Goal: Task Accomplishment & Management: Manage account settings

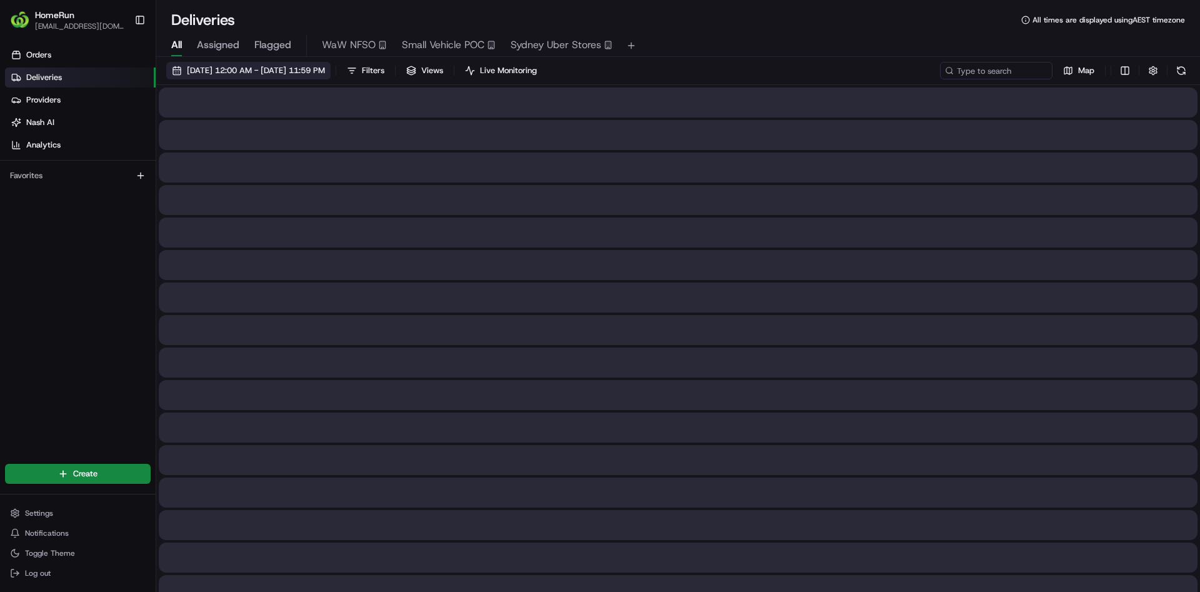
click at [246, 67] on span "14/08/2025 12:00 AM - 21/08/2025 11:59 PM" at bounding box center [256, 70] width 138 height 11
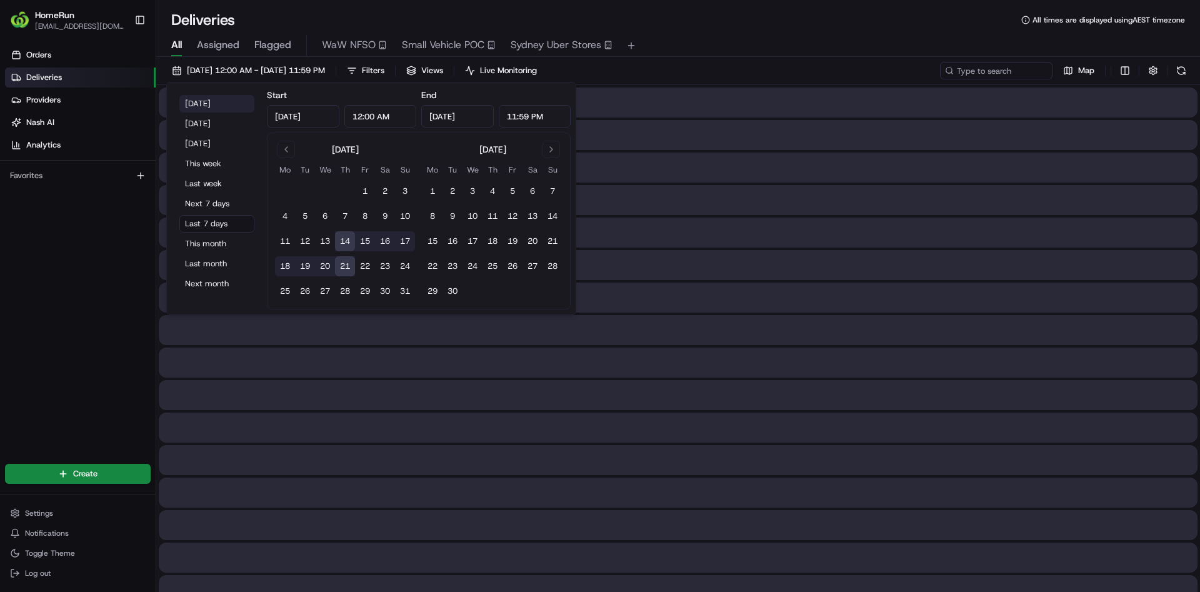
click at [197, 101] on button "Today" at bounding box center [216, 103] width 75 height 17
type input "Aug 21, 2025"
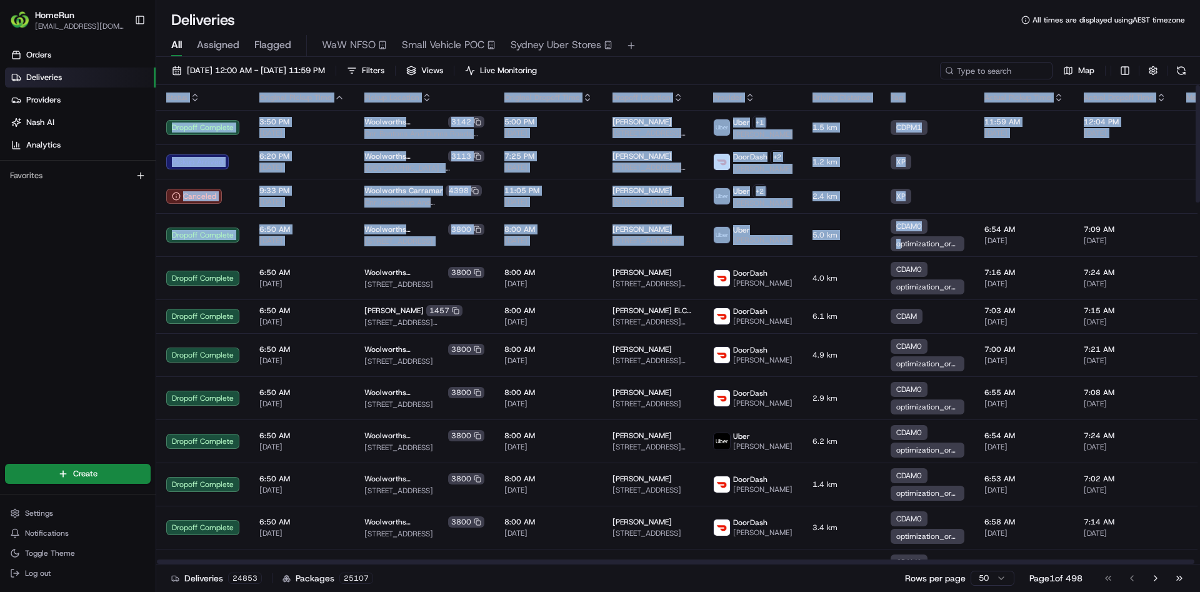
click at [279, 40] on span "Flagged" at bounding box center [272, 44] width 37 height 15
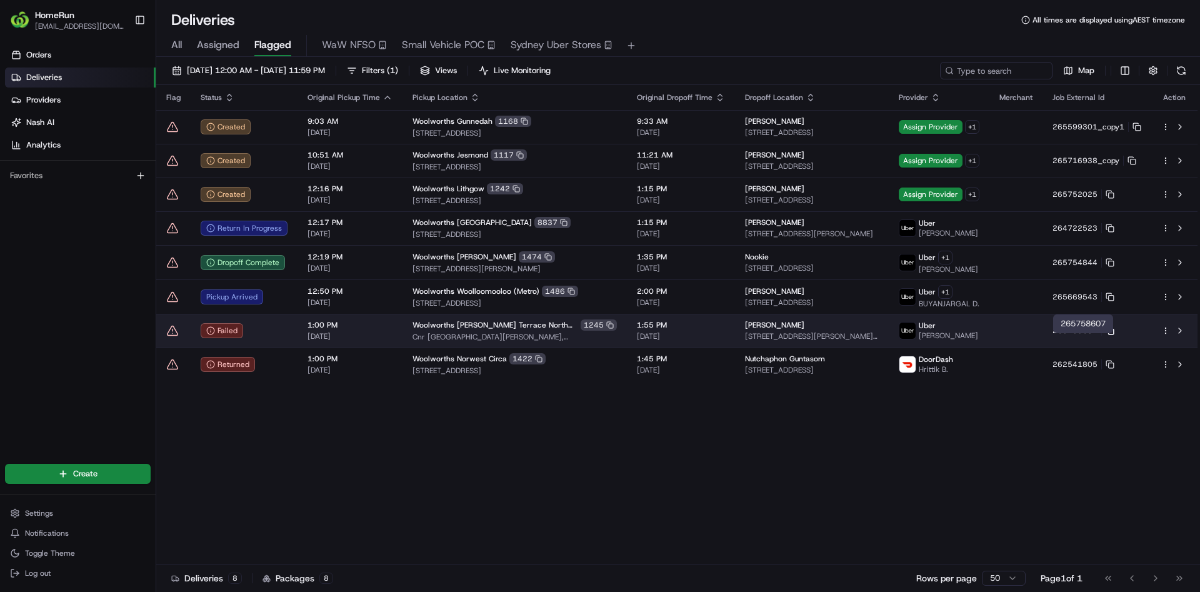
click at [1111, 335] on icon at bounding box center [1109, 330] width 9 height 9
click at [1176, 338] on button at bounding box center [1179, 330] width 15 height 15
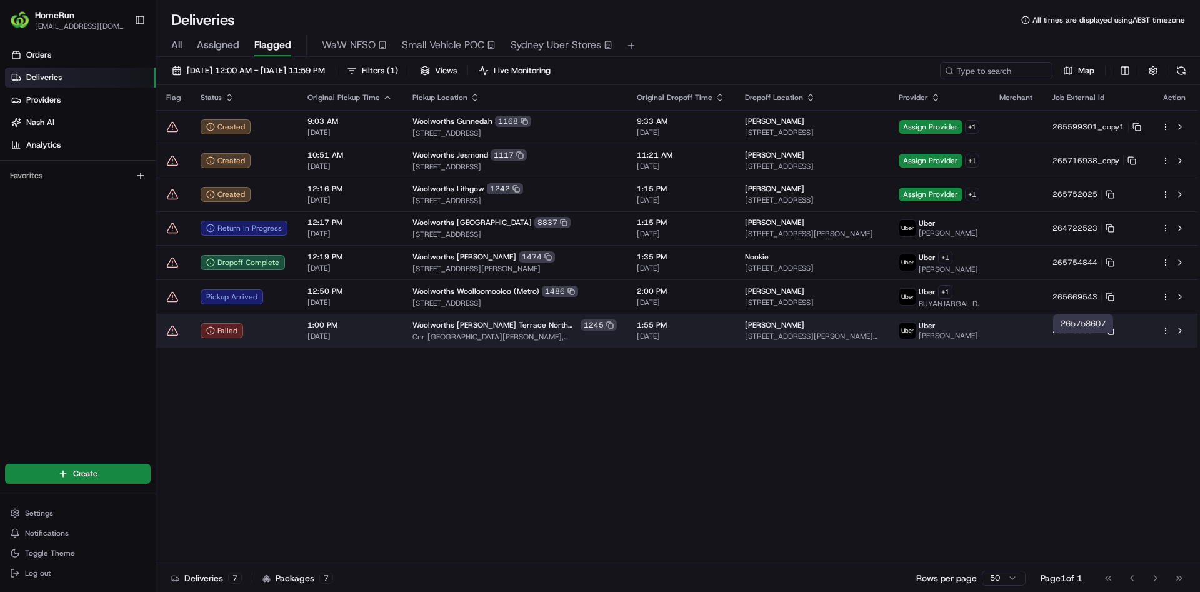
click at [1113, 334] on rect at bounding box center [1110, 331] width 5 height 5
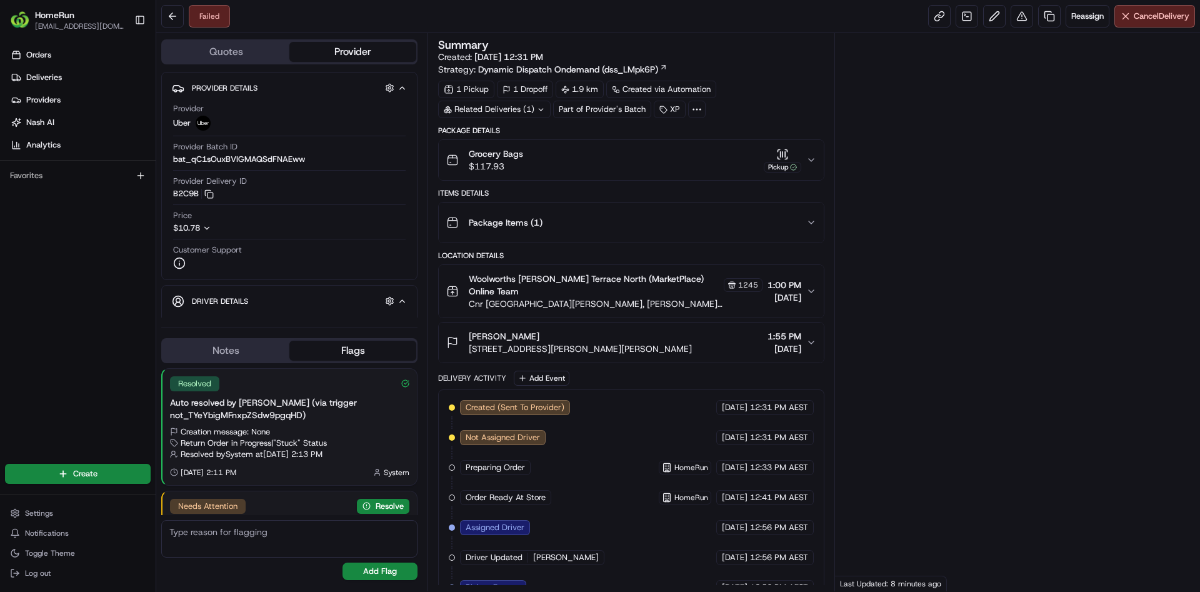
scroll to position [58, 0]
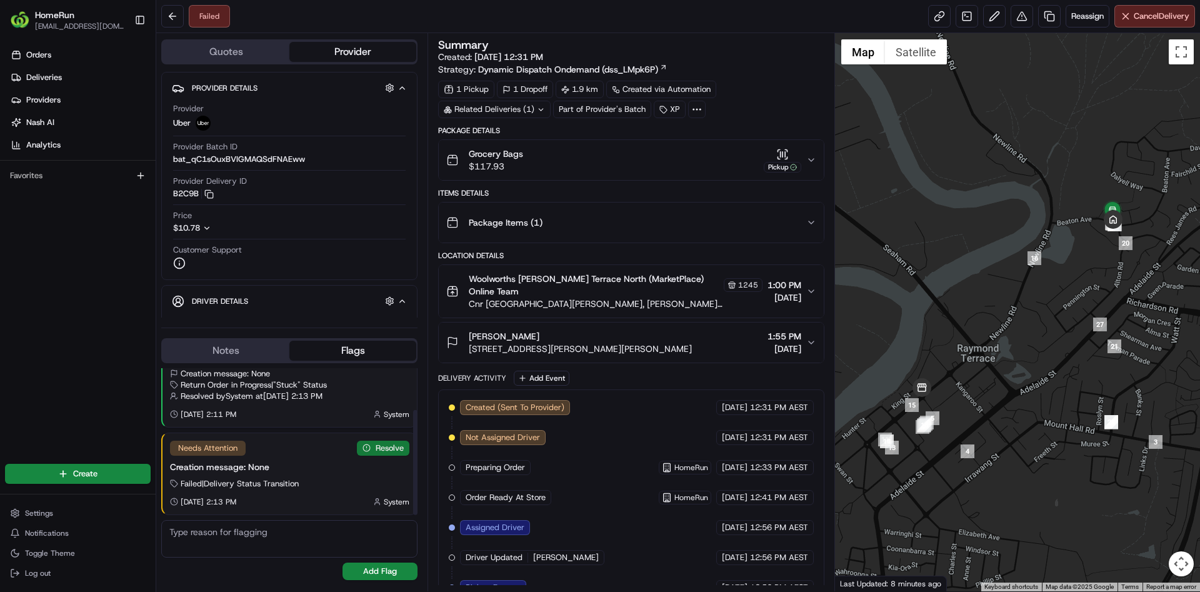
click at [357, 444] on button "Resolve" at bounding box center [383, 447] width 52 height 15
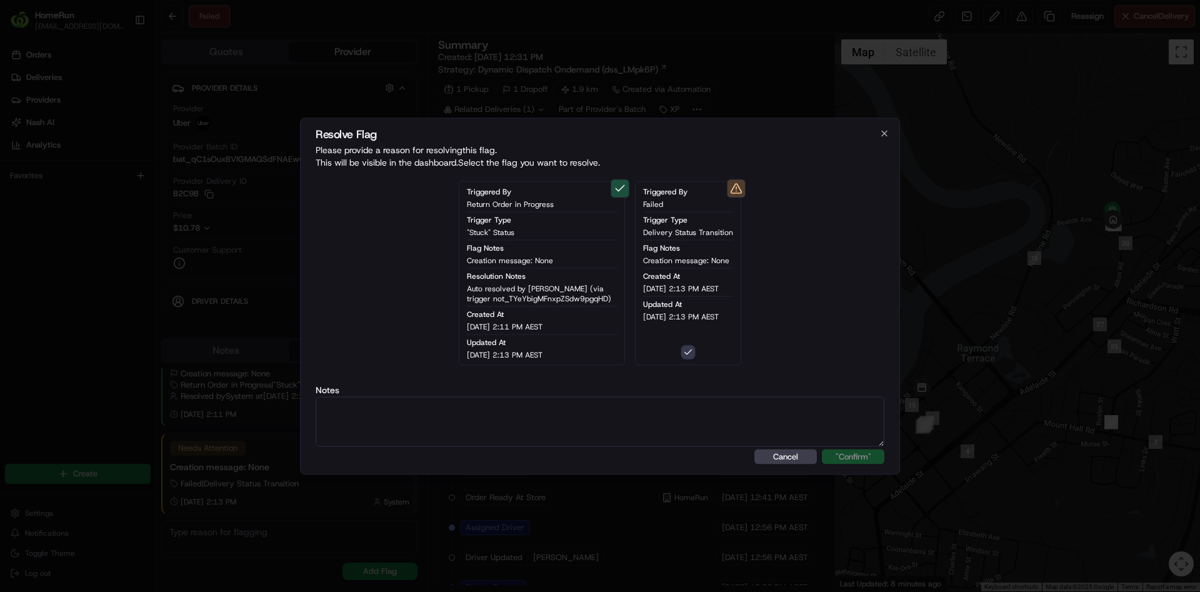
click at [417, 432] on textarea at bounding box center [600, 421] width 569 height 50
paste textarea "[PERSON_NAME] > Failed. The Cx has been notified their order was possibly not d…"
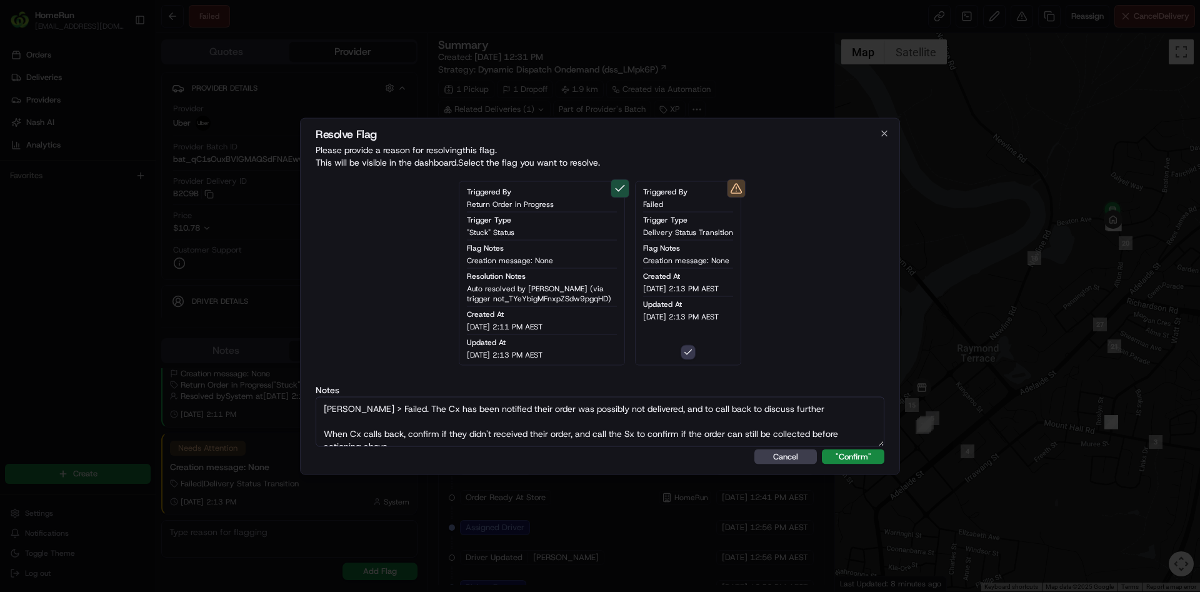
scroll to position [31, 0]
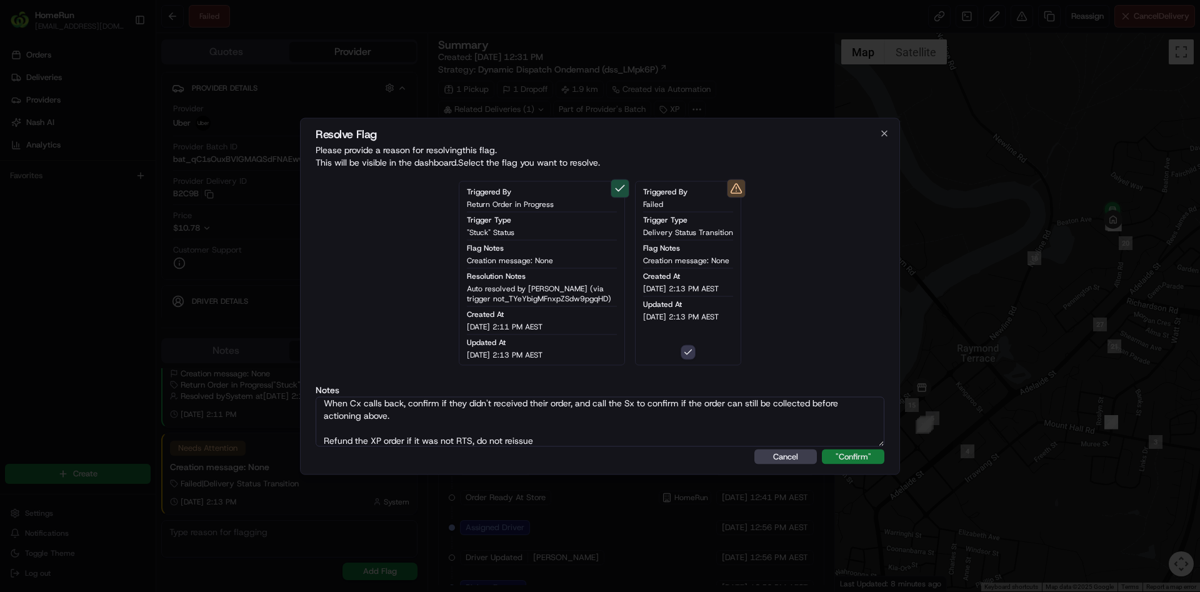
type textarea "[PERSON_NAME] > Failed. The Cx has been notified their order was possibly not d…"
click at [829, 460] on button ""Confirm"" at bounding box center [853, 456] width 62 height 15
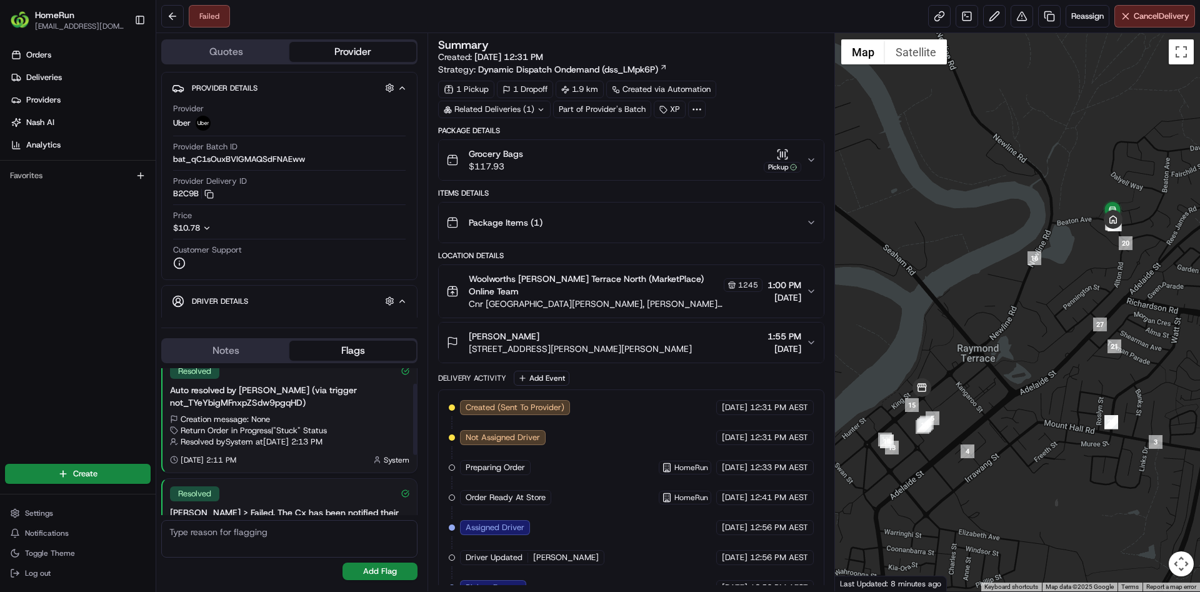
scroll to position [0, 0]
